Goal: Task Accomplishment & Management: Complete application form

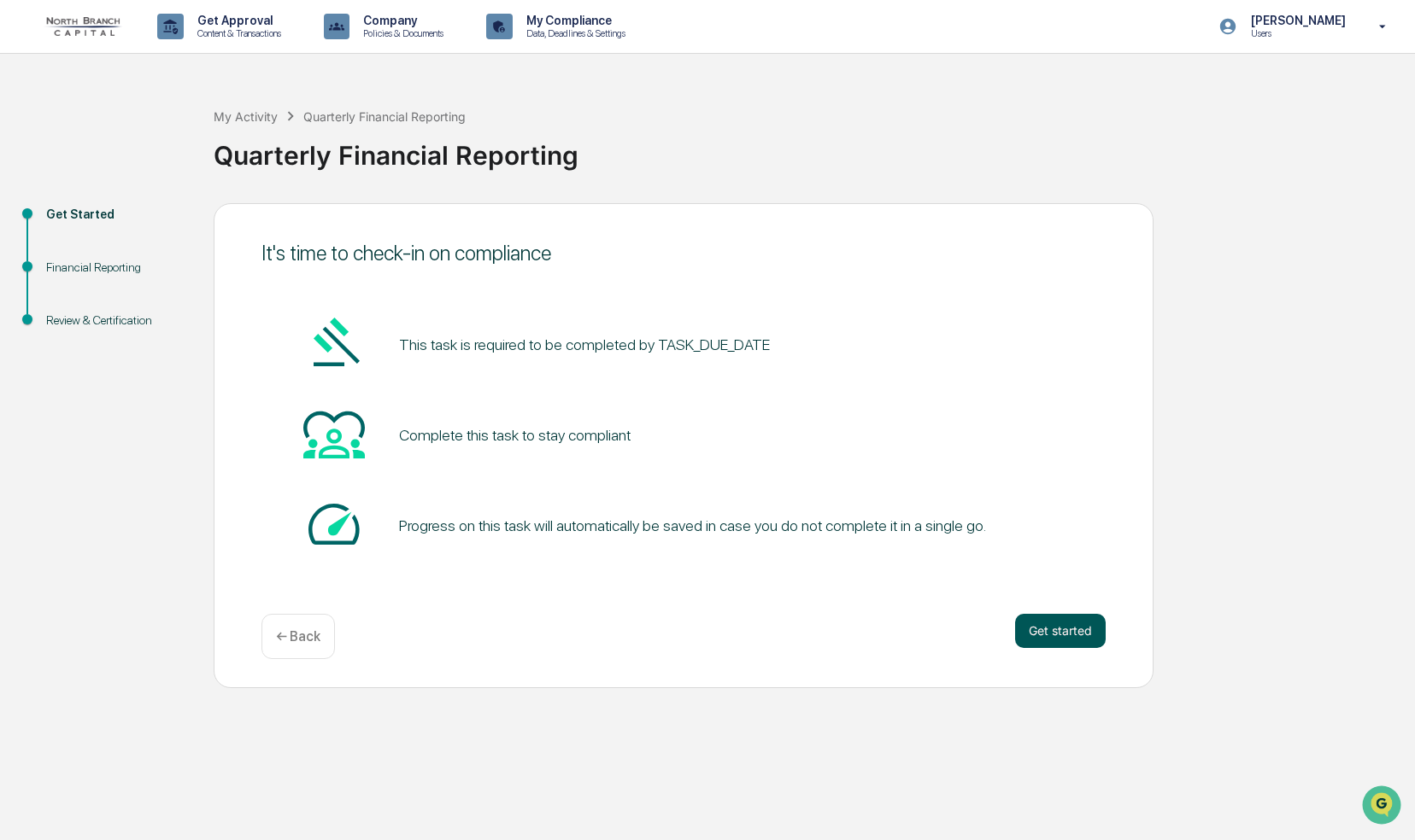
click at [1050, 644] on button "Get started" at bounding box center [1060, 630] width 91 height 34
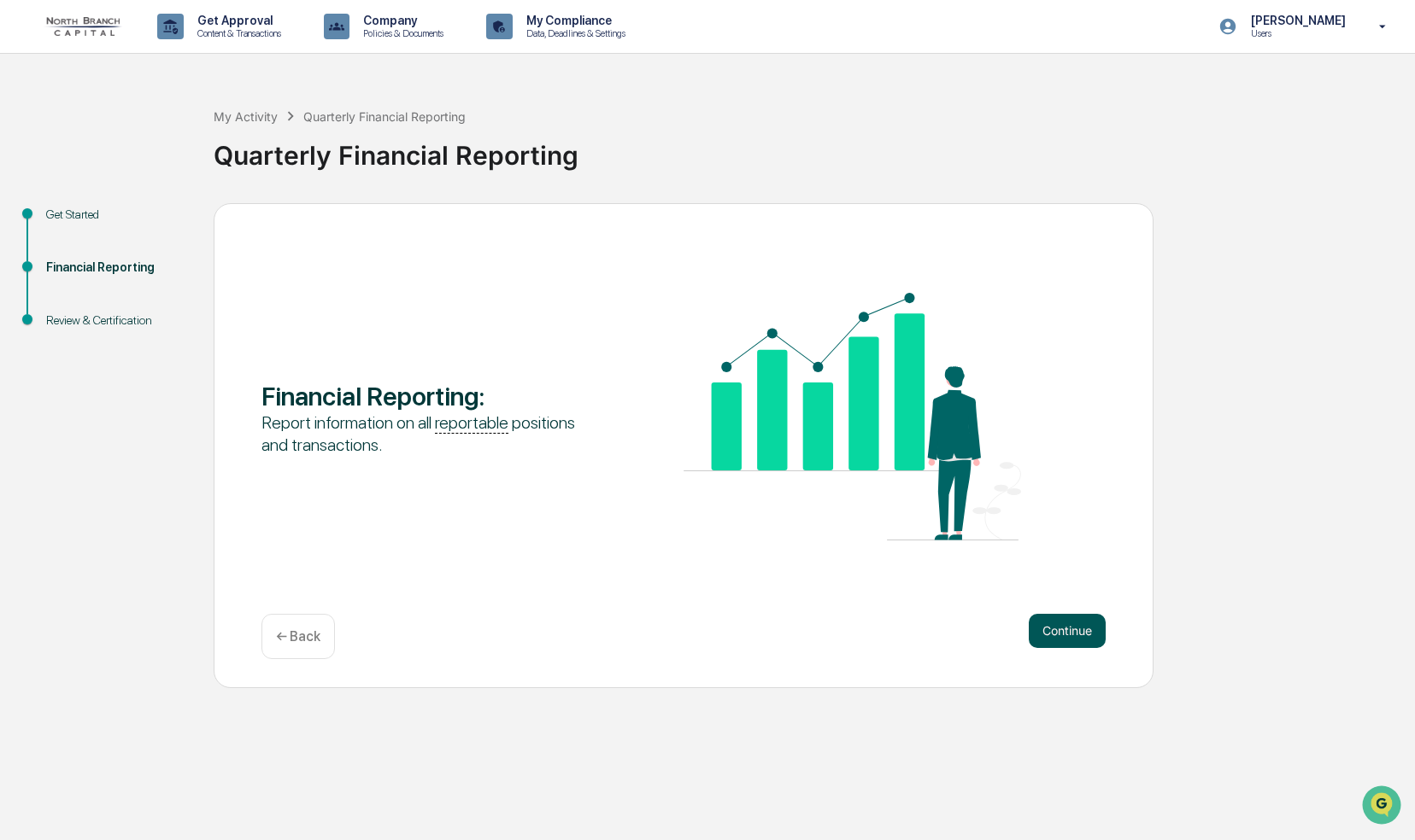
click at [1070, 646] on button "Continue" at bounding box center [1067, 630] width 77 height 34
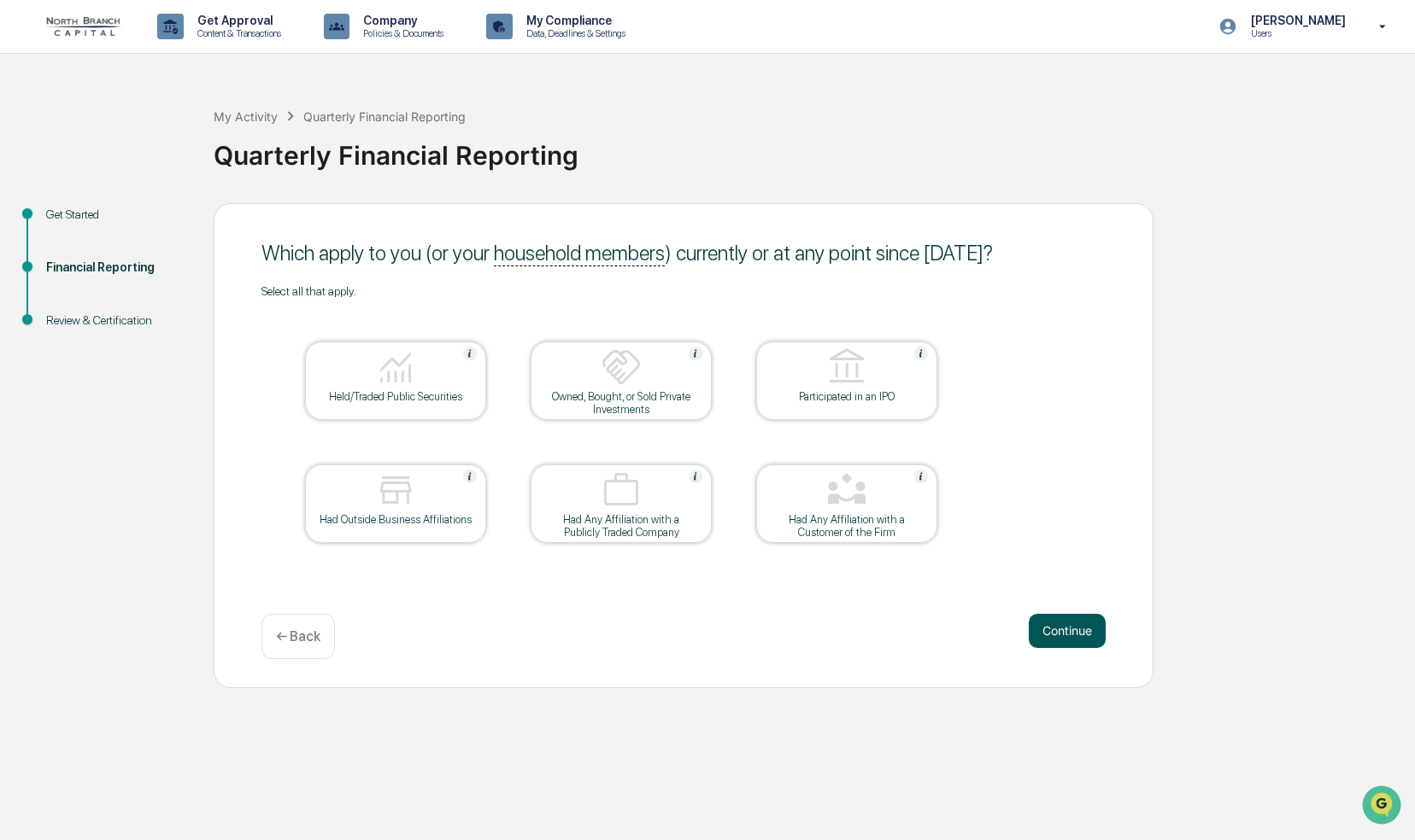
click at [1071, 629] on button "Continue" at bounding box center [1067, 630] width 77 height 34
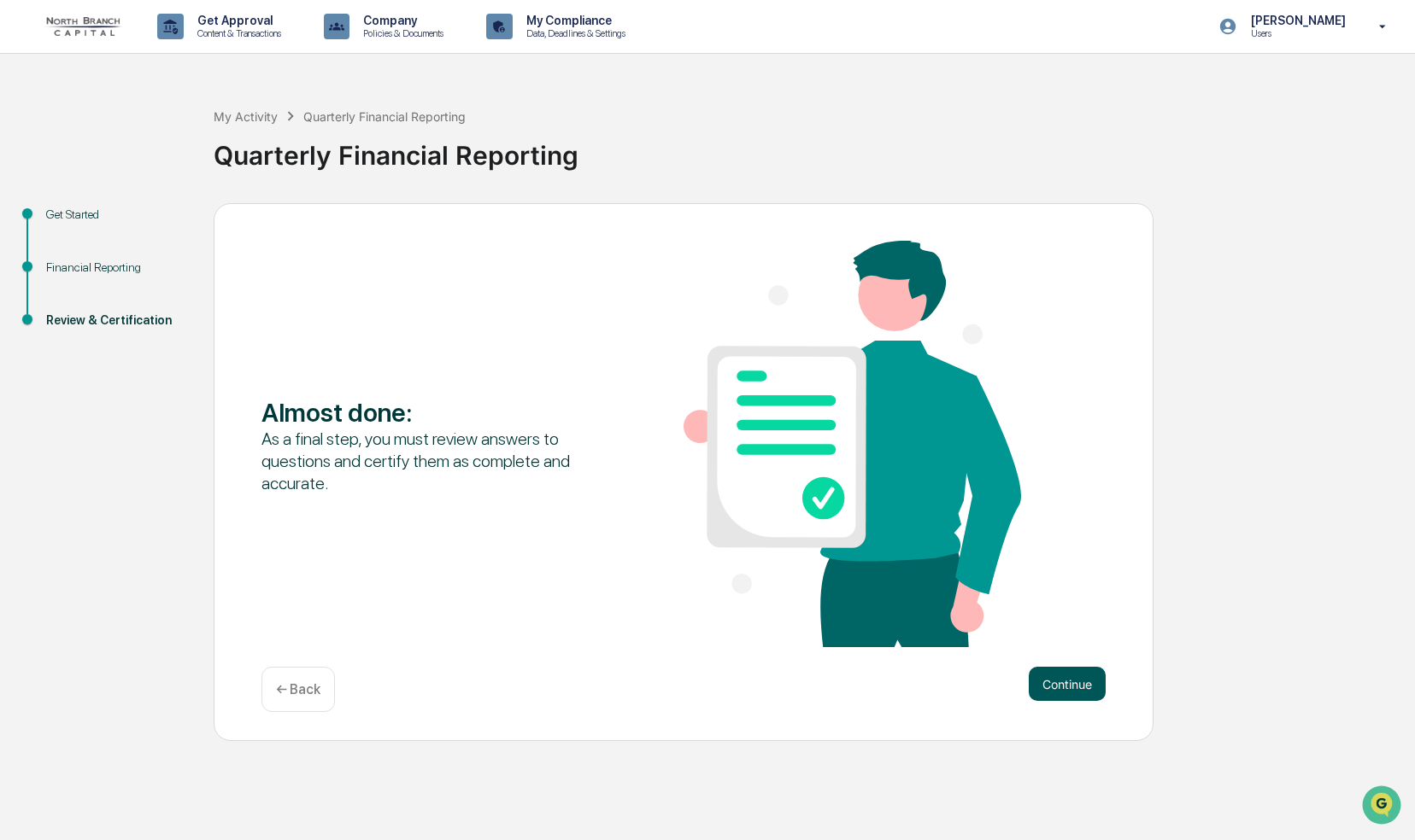
click at [1081, 690] on button "Continue" at bounding box center [1067, 684] width 77 height 34
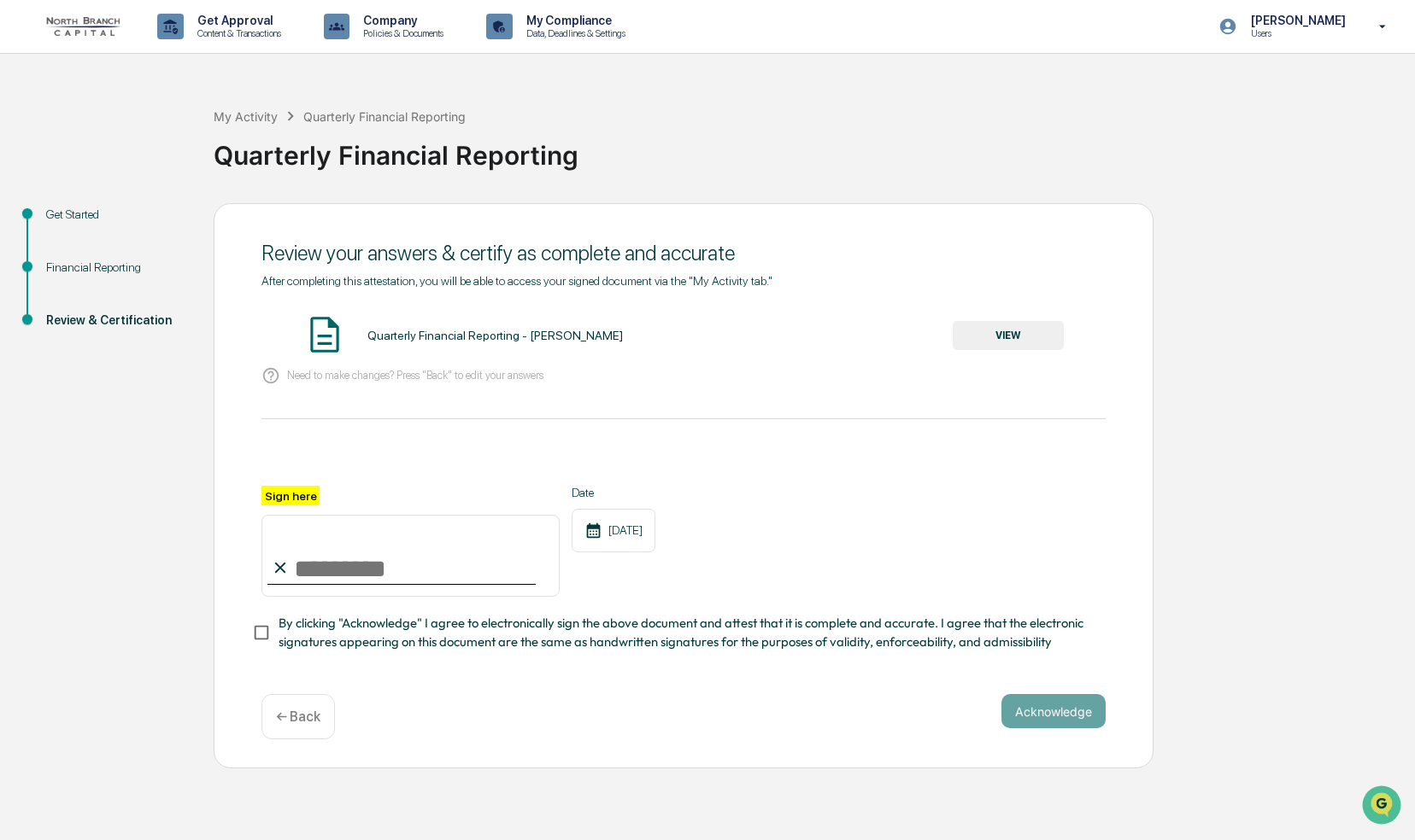
click at [336, 580] on input "Sign here" at bounding box center [411, 556] width 299 height 82
click at [1008, 339] on button "VIEW" at bounding box center [1008, 336] width 111 height 29
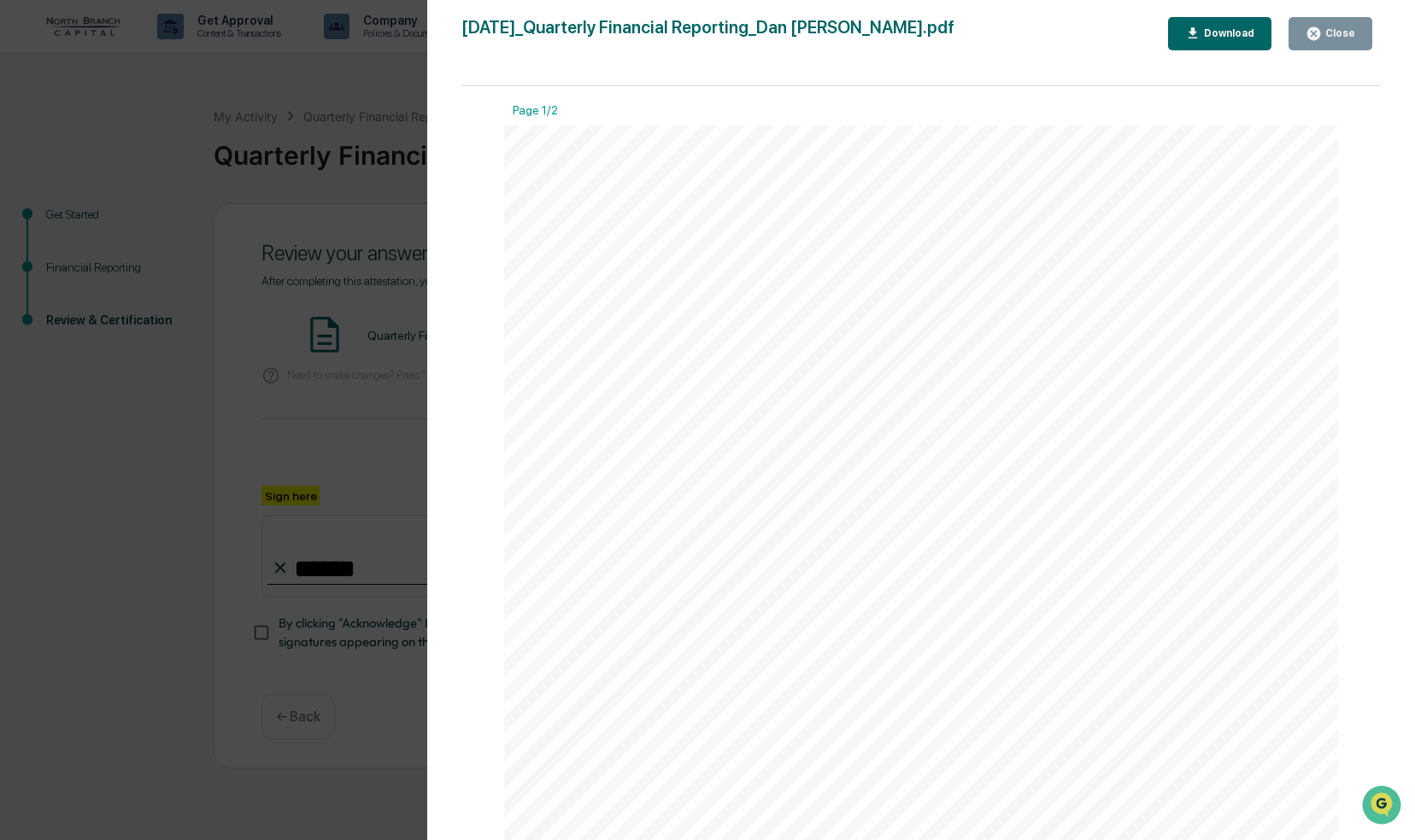
click at [1329, 38] on div "Close" at bounding box center [1338, 33] width 33 height 12
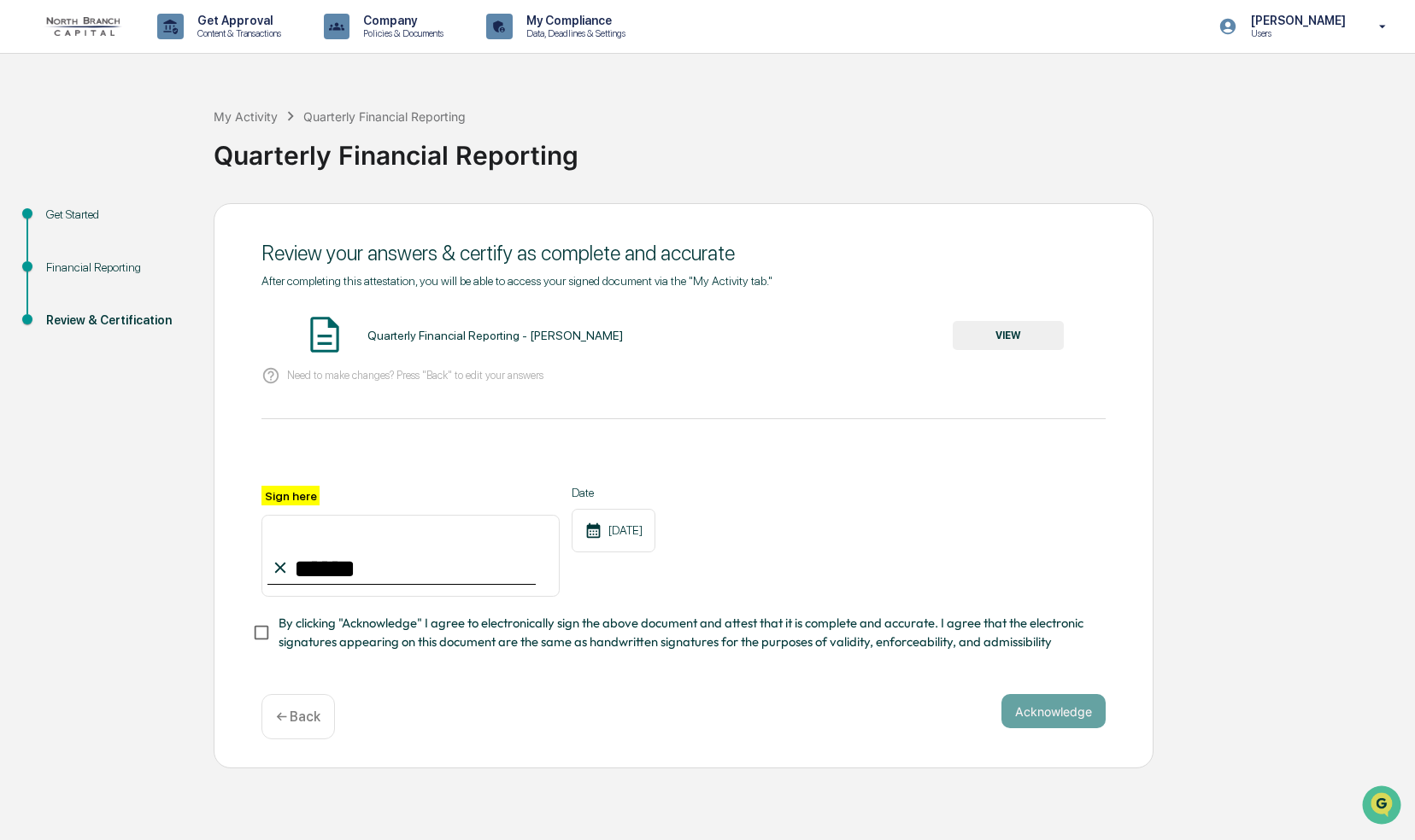
click at [372, 564] on input "******" at bounding box center [411, 556] width 299 height 82
type input "**********"
click at [1057, 717] on button "Acknowledge" at bounding box center [1053, 711] width 104 height 34
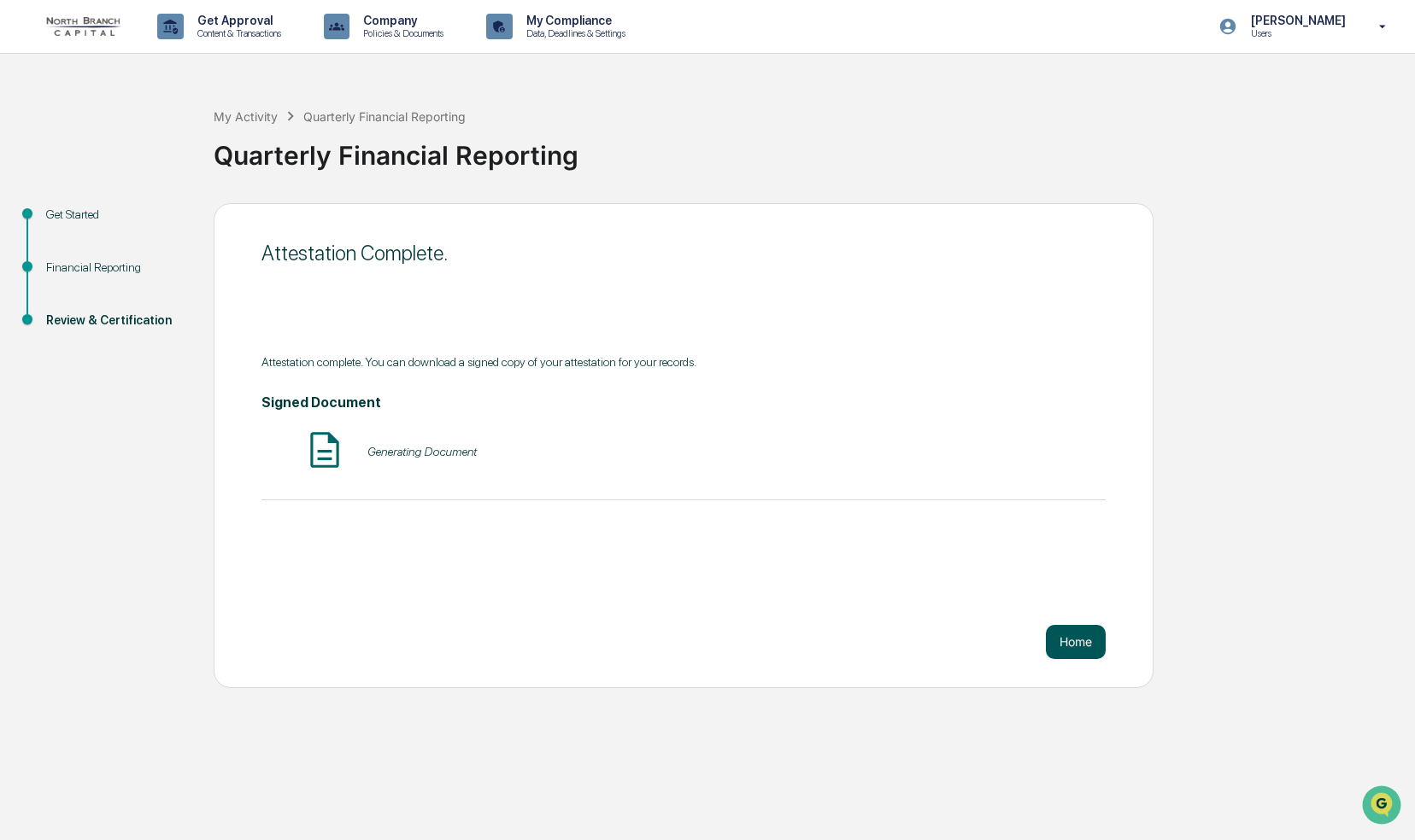
click at [1058, 632] on button "Home" at bounding box center [1075, 642] width 60 height 34
